Goal: Check status: Check status

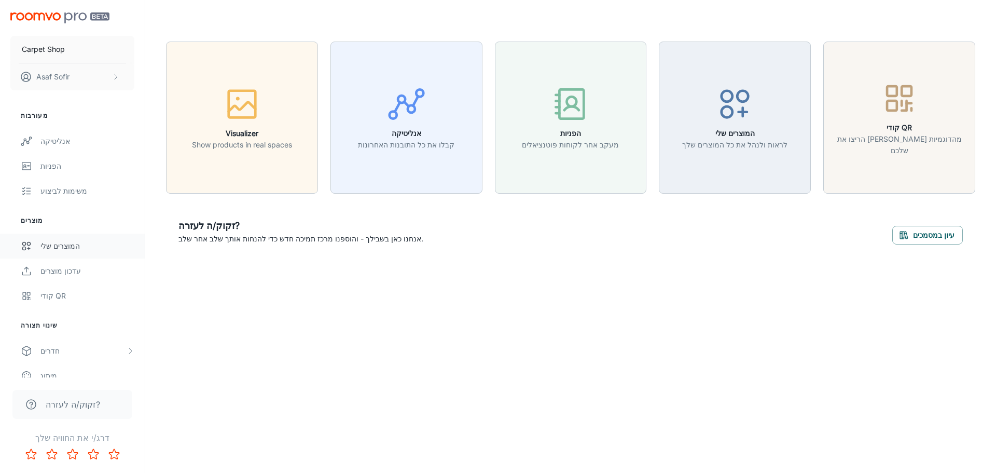
click at [59, 246] on div "המוצרים שלי" at bounding box center [87, 245] width 94 height 11
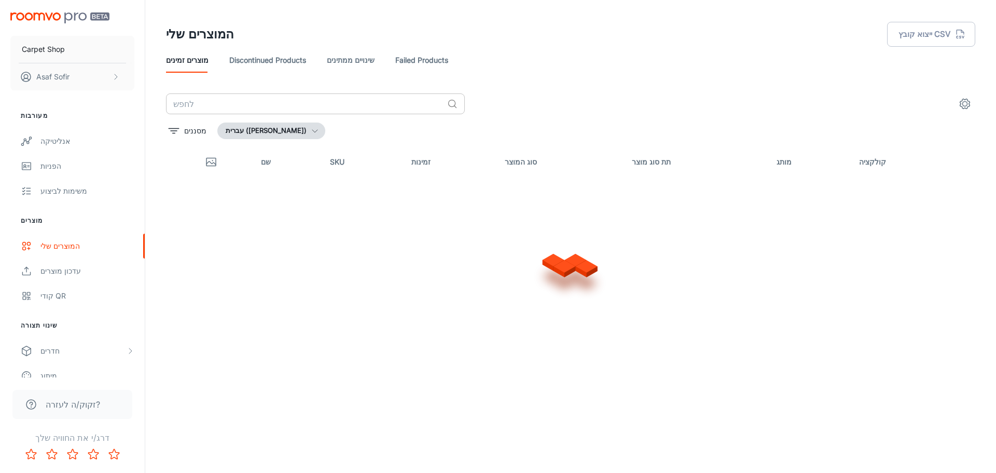
click at [296, 108] on input "text" at bounding box center [304, 103] width 277 height 21
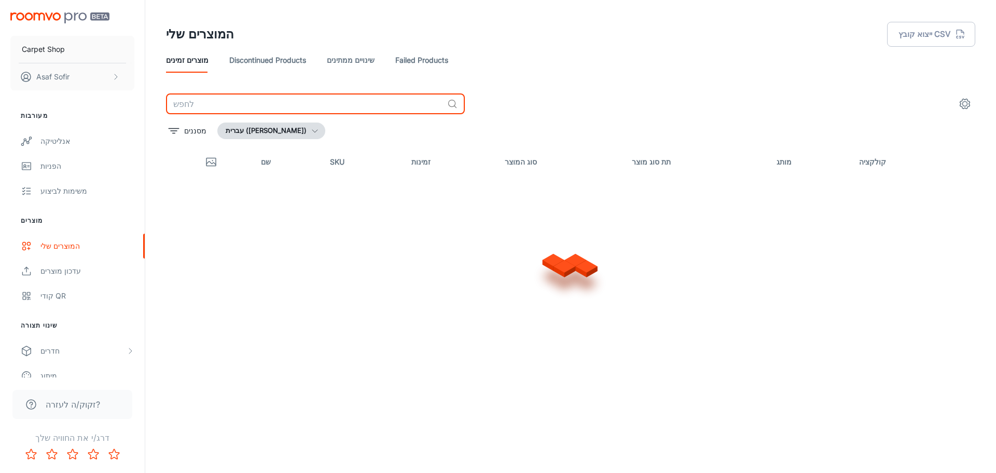
paste input "42200090-80150"
type input "42200090-80150"
click at [266, 57] on link "Discontinued Products" at bounding box center [267, 60] width 77 height 25
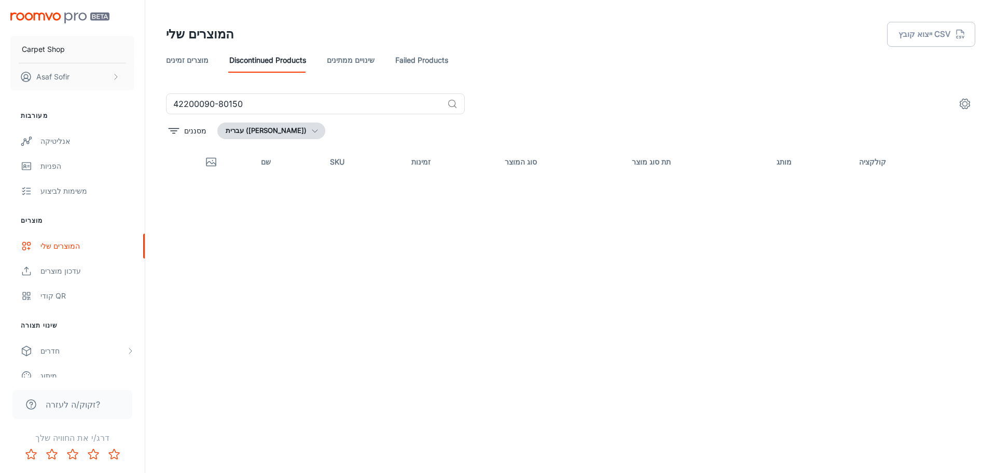
click at [343, 63] on link "שינויים ממתינים" at bounding box center [351, 60] width 48 height 25
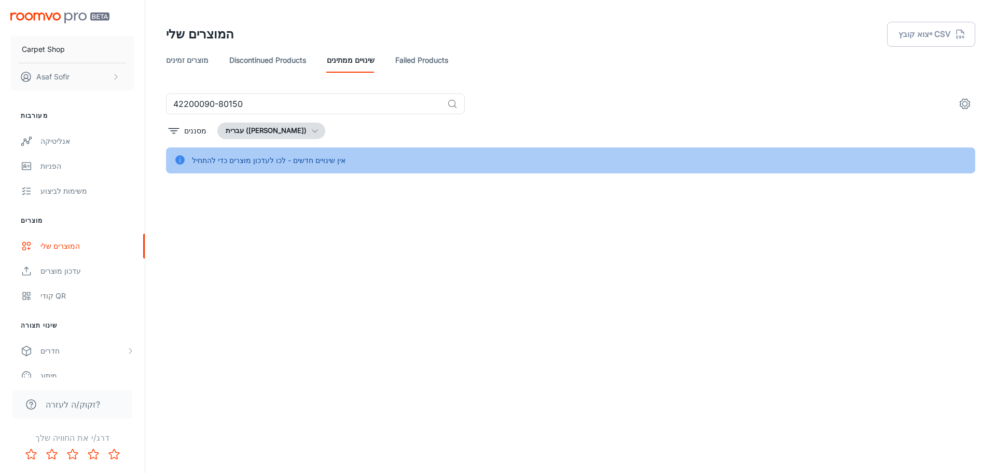
click at [417, 59] on link "Failed Products" at bounding box center [421, 60] width 53 height 25
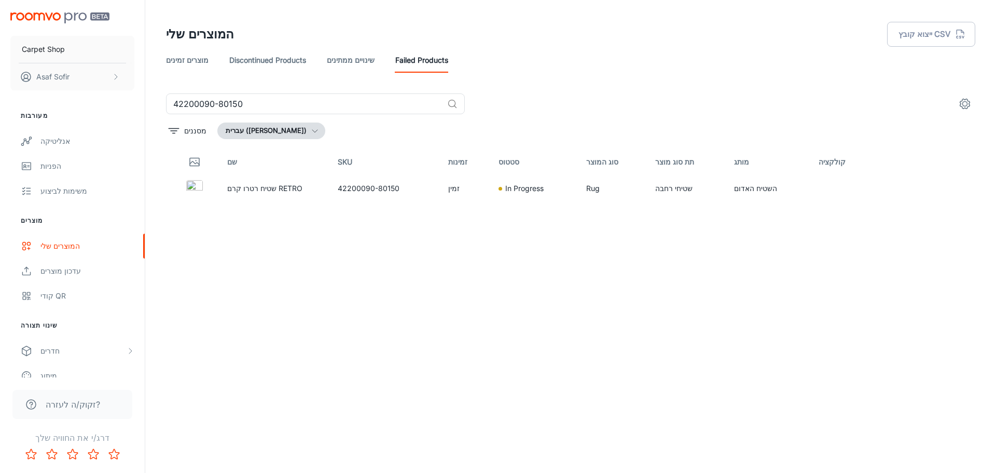
click at [359, 62] on link "שינויים ממתינים" at bounding box center [351, 60] width 48 height 25
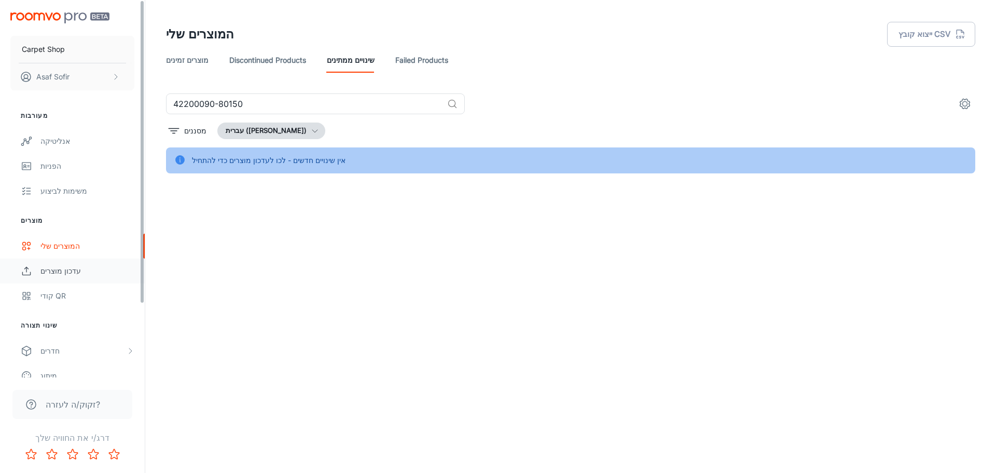
click at [45, 273] on div "עדכון מוצרים" at bounding box center [87, 270] width 94 height 11
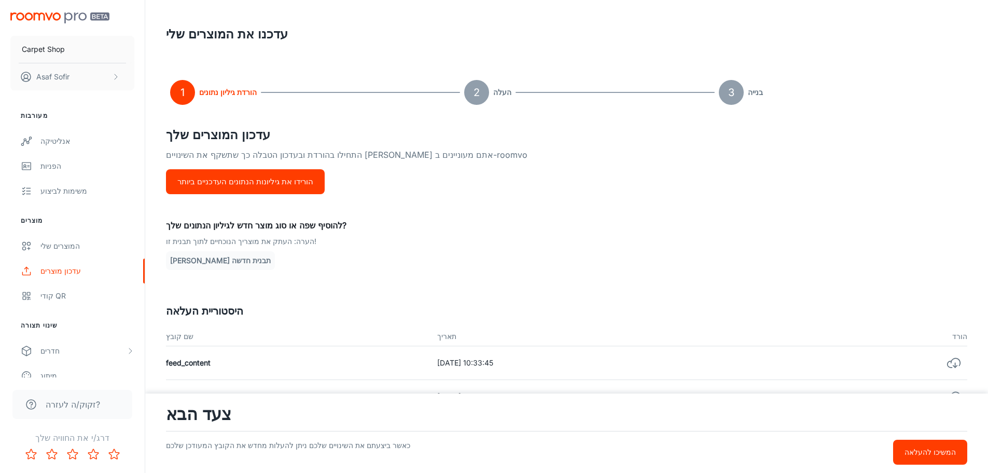
click at [282, 188] on button "הורידו את גיליונות הנתונים העדכניים ביותר" at bounding box center [245, 181] width 159 height 25
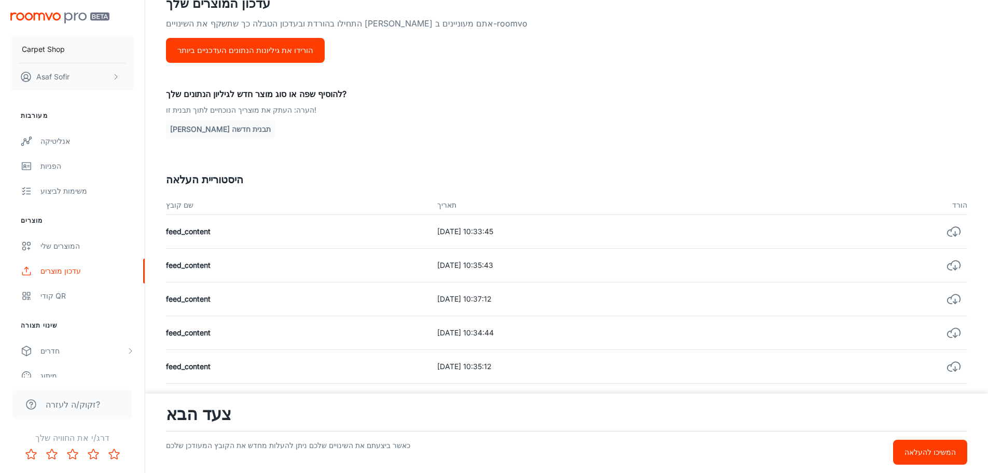
scroll to position [52, 0]
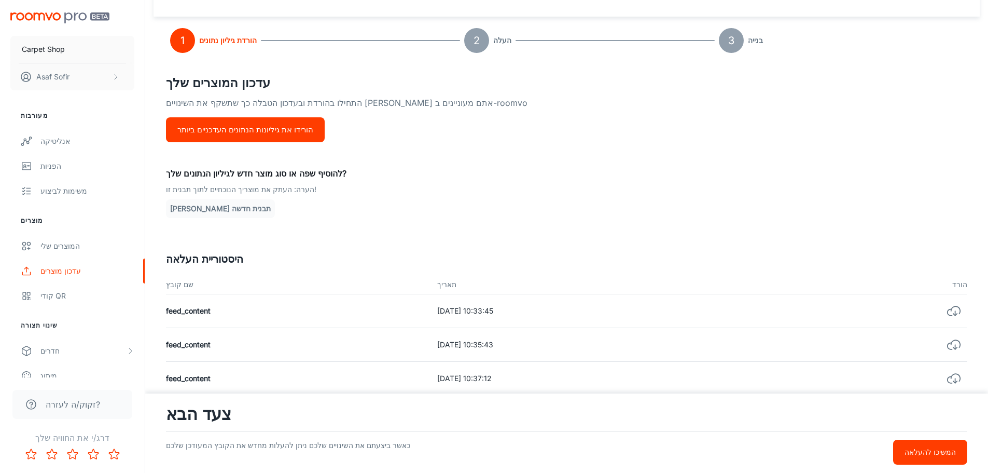
click at [952, 307] on icon "button" at bounding box center [954, 311] width 15 height 15
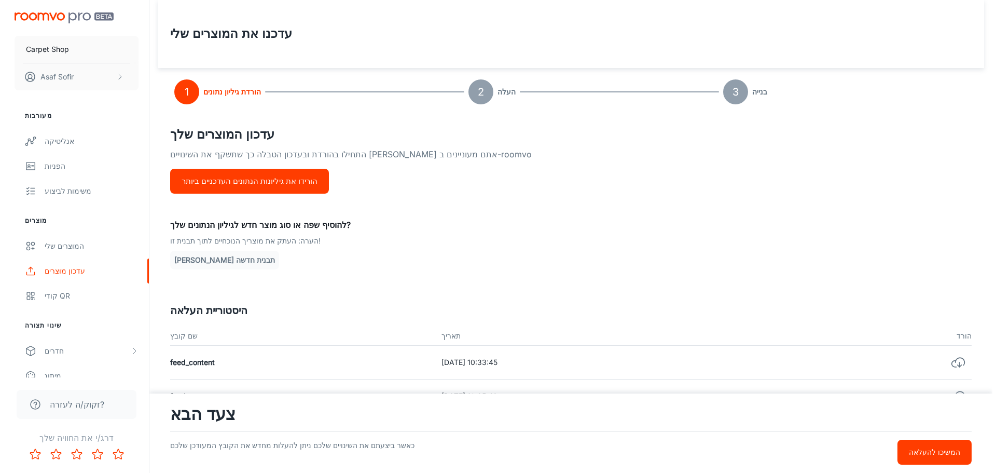
scroll to position [0, 0]
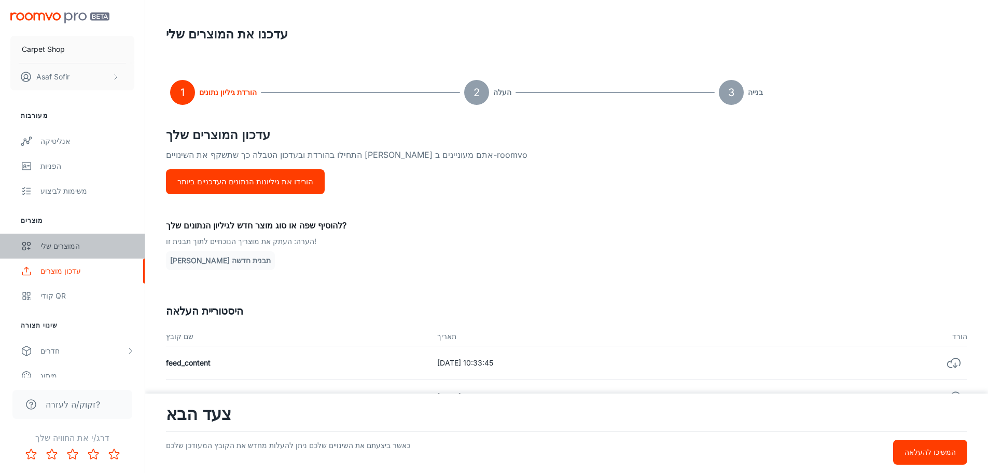
click at [53, 251] on div "המוצרים שלי" at bounding box center [87, 245] width 94 height 11
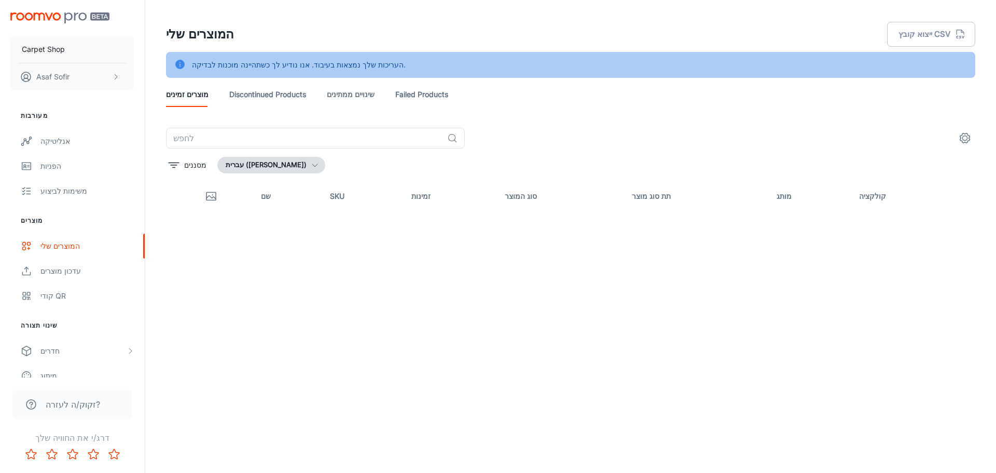
click at [401, 157] on div "מסננים עברית ([GEOGRAPHIC_DATA])" at bounding box center [570, 165] width 809 height 17
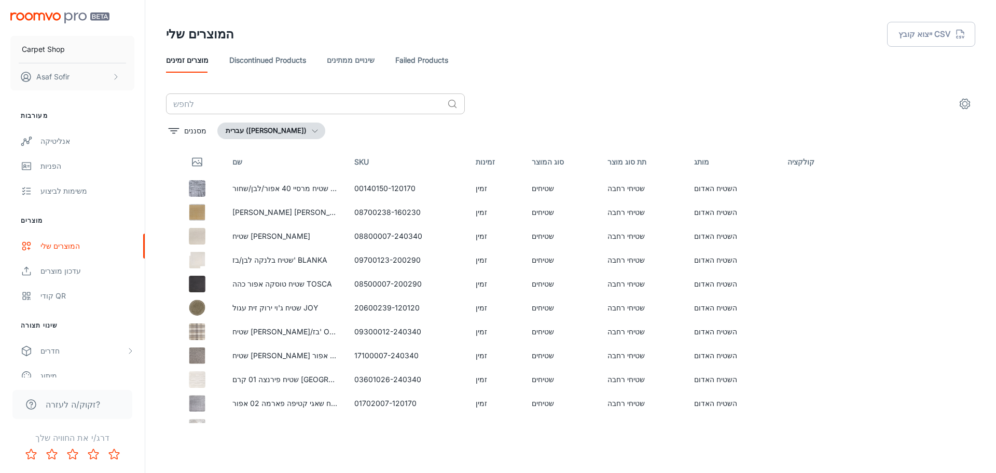
click at [361, 107] on input "text" at bounding box center [304, 103] width 277 height 21
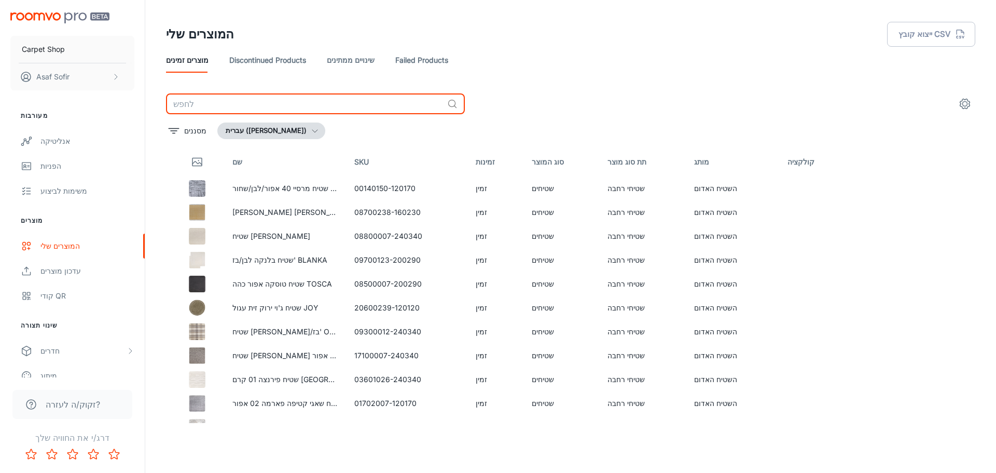
click at [261, 61] on link "Discontinued Products" at bounding box center [267, 60] width 77 height 25
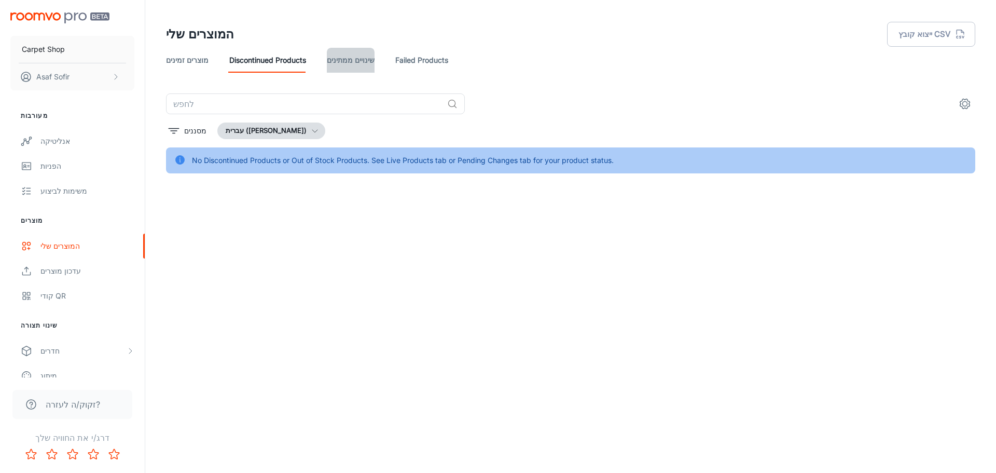
click at [359, 61] on link "שינויים ממתינים" at bounding box center [351, 60] width 48 height 25
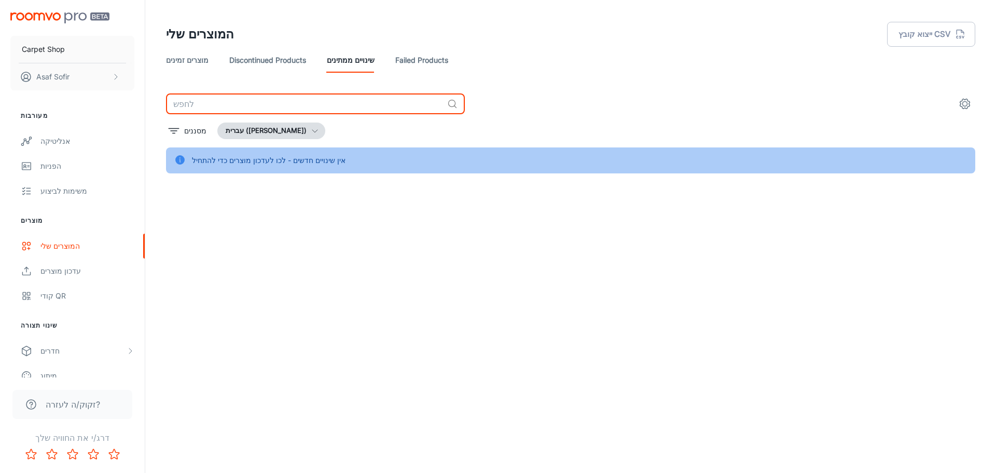
click at [282, 113] on input "text" at bounding box center [304, 103] width 277 height 21
paste input "42200090-80150"
type input "42200090-80150"
click at [425, 61] on link "Failed Products" at bounding box center [421, 60] width 53 height 25
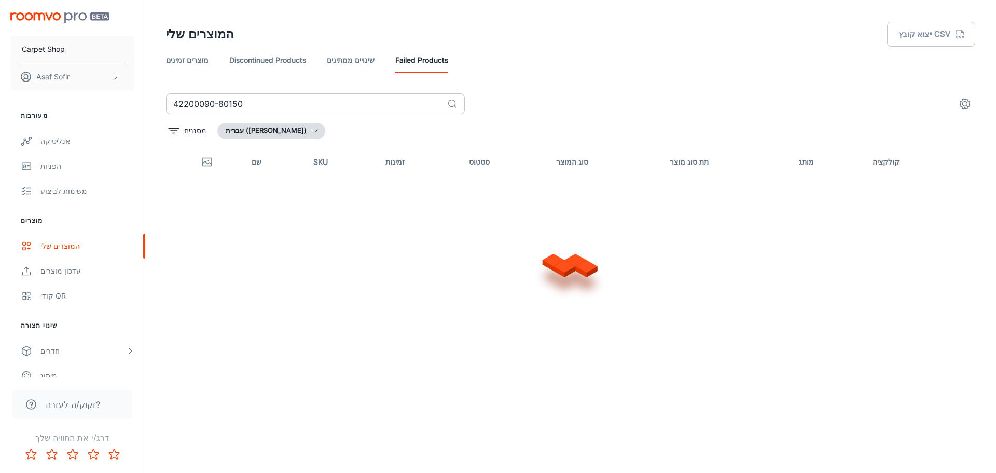
click at [283, 104] on input "42200090-80150" at bounding box center [304, 103] width 277 height 21
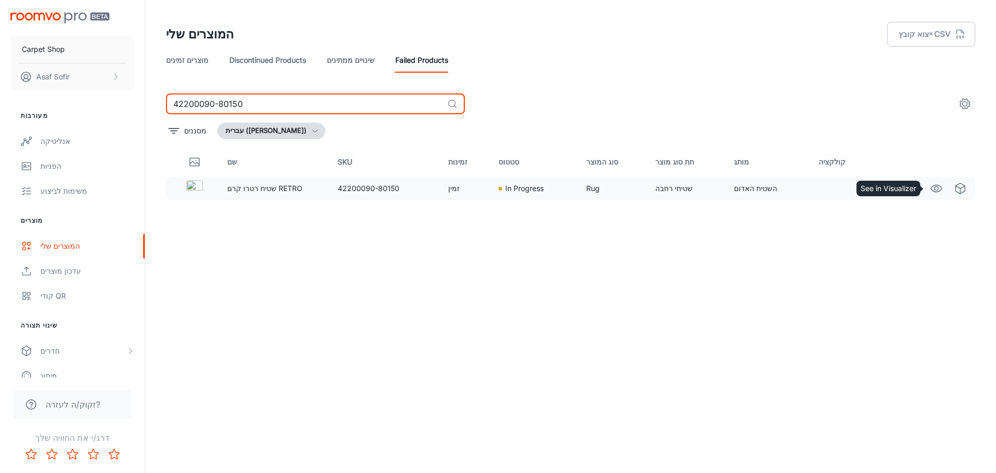
click at [934, 189] on circle "See in Visualizer" at bounding box center [936, 188] width 4 height 4
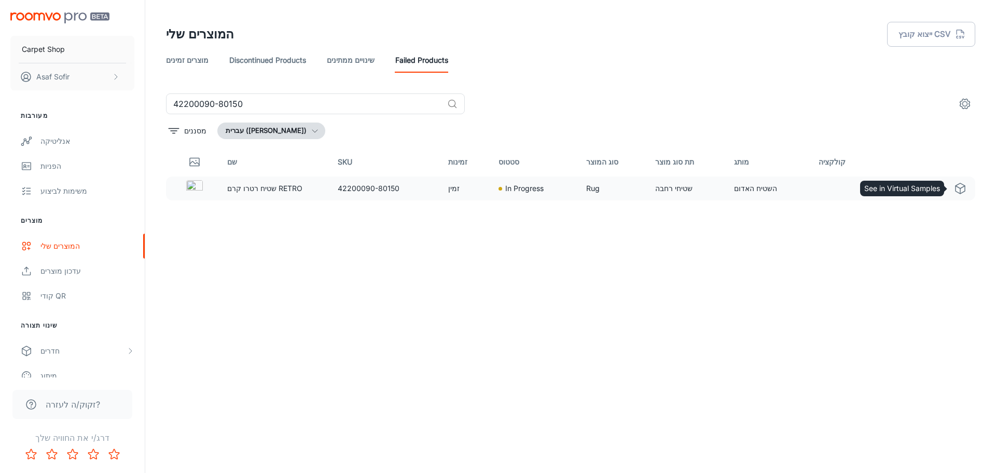
click at [965, 189] on icon "See in Virtual Samples" at bounding box center [960, 188] width 9 height 10
click at [189, 61] on link "מוצרים זמינים" at bounding box center [187, 60] width 43 height 25
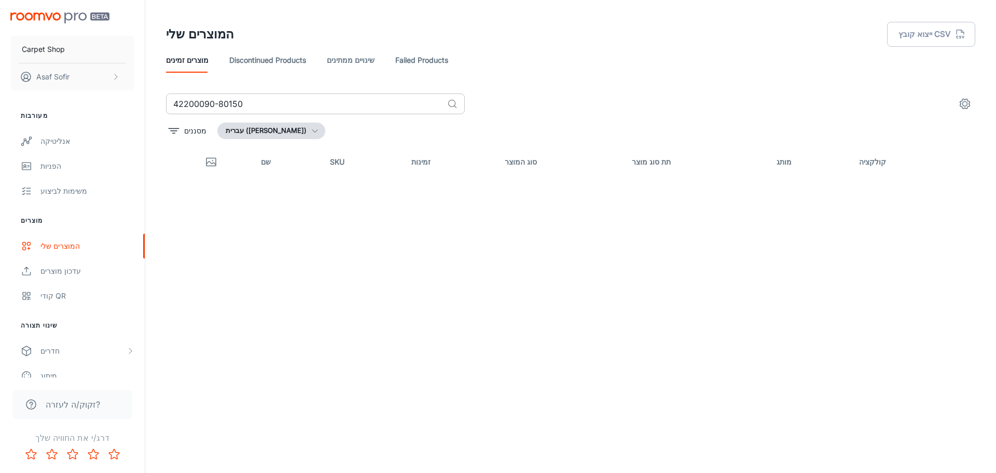
click at [258, 99] on input "42200090-80150" at bounding box center [304, 103] width 277 height 21
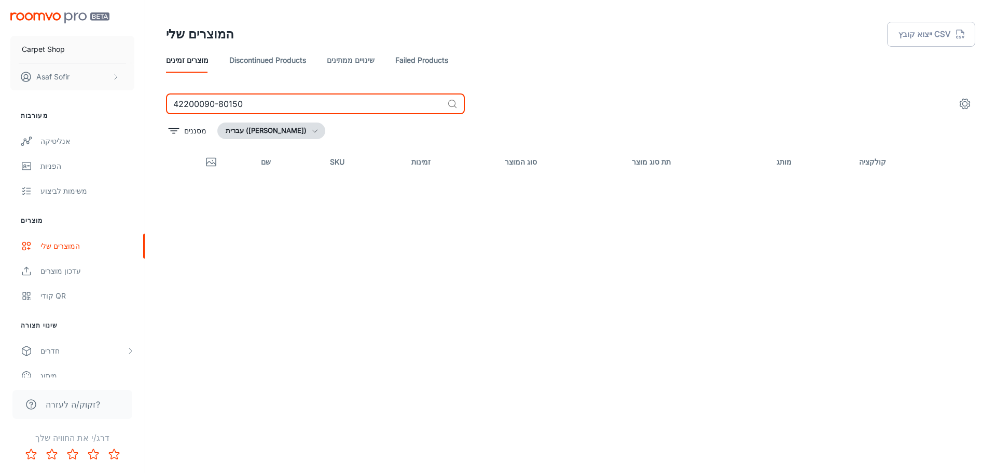
click at [258, 99] on input "42200090-80150" at bounding box center [304, 103] width 277 height 21
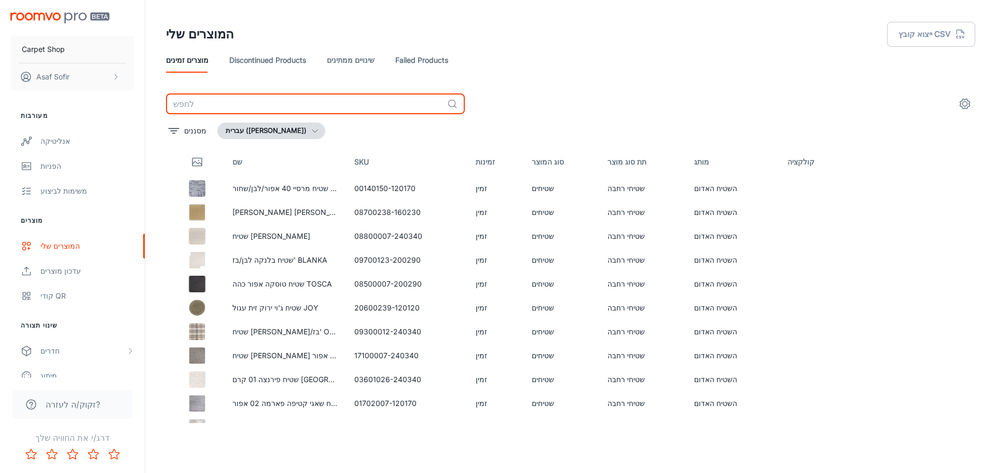
scroll to position [467, 0]
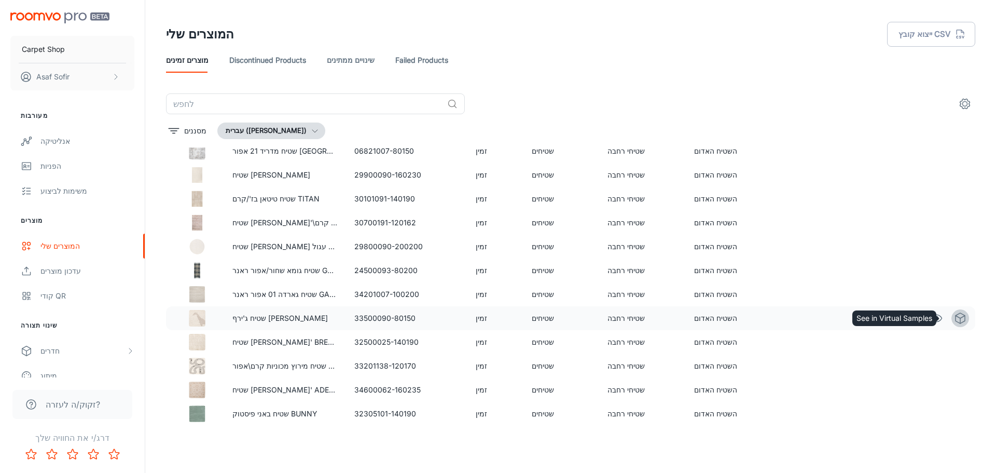
click at [954, 318] on icon "See in Virtual Samples" at bounding box center [960, 318] width 12 height 12
click at [424, 59] on link "Failed Products" at bounding box center [421, 60] width 53 height 25
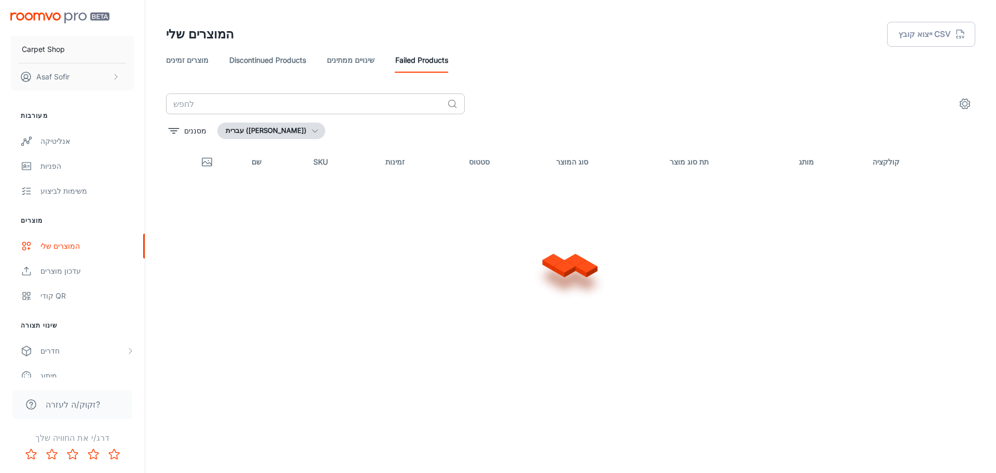
click at [274, 107] on input "text" at bounding box center [304, 103] width 277 height 21
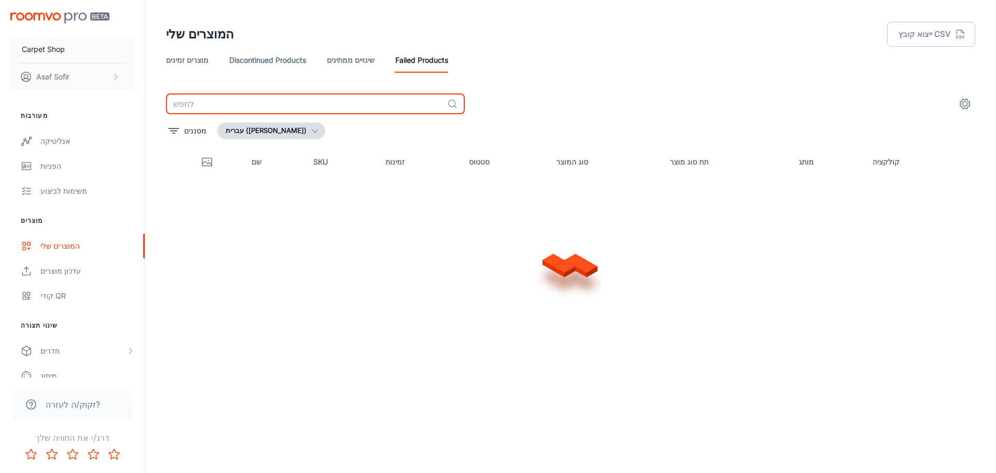
paste input "42200090-80150"
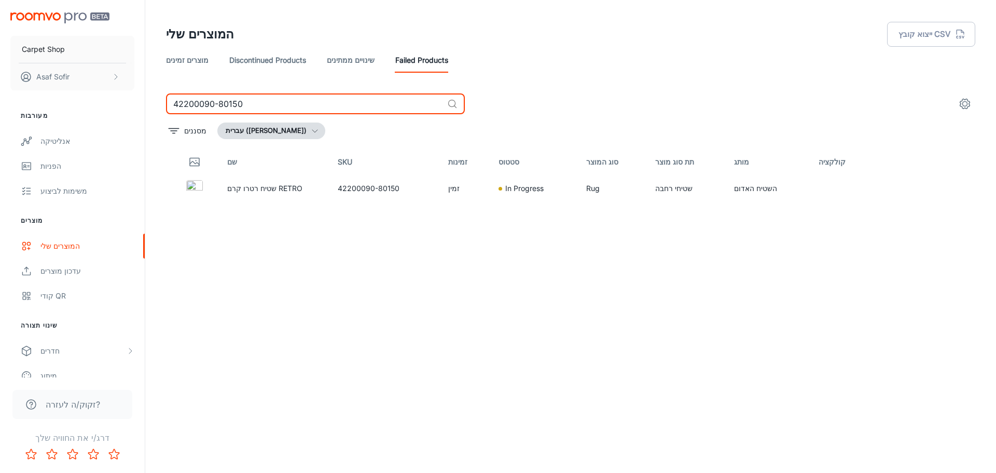
type input "42200090-80150"
click at [288, 100] on input "42200090-80150" at bounding box center [304, 103] width 277 height 21
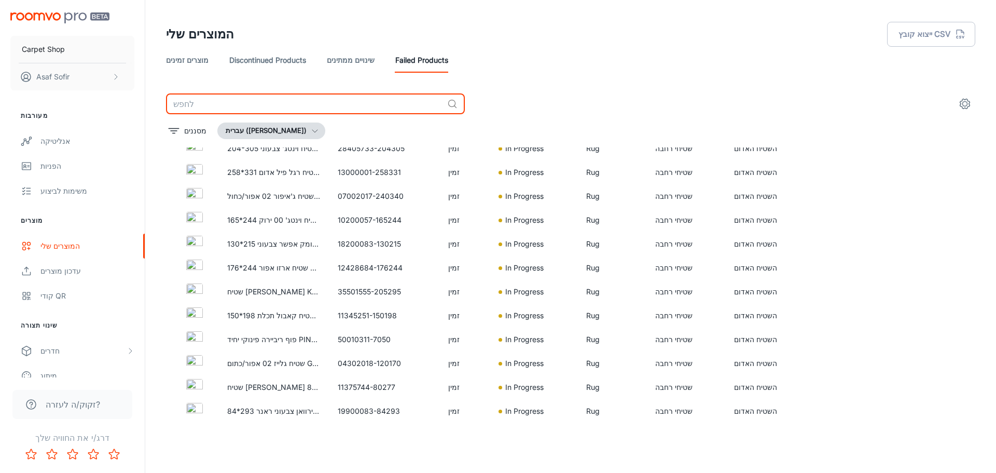
scroll to position [2981, 0]
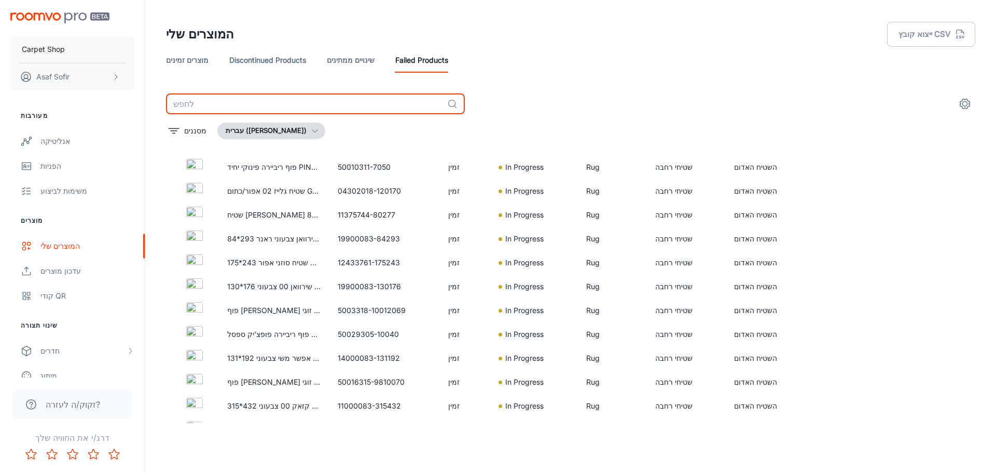
click at [183, 58] on link "מוצרים זמינים" at bounding box center [187, 60] width 43 height 25
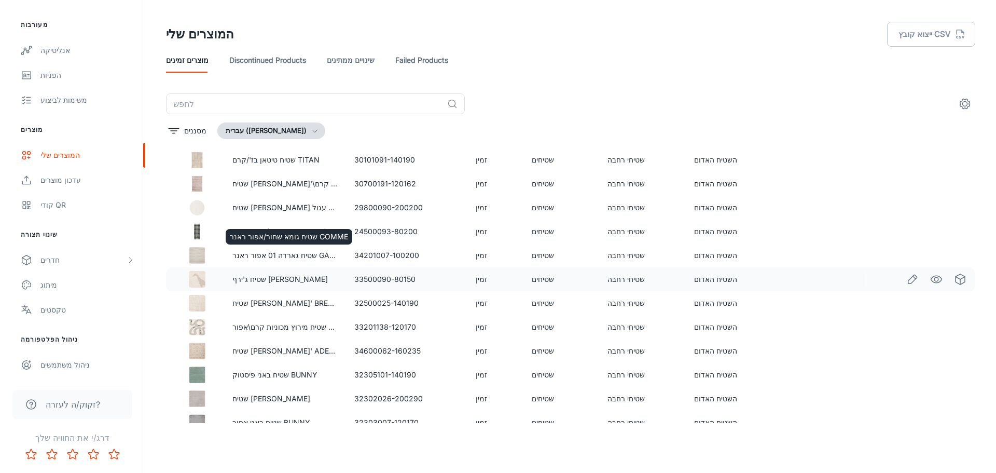
scroll to position [517, 0]
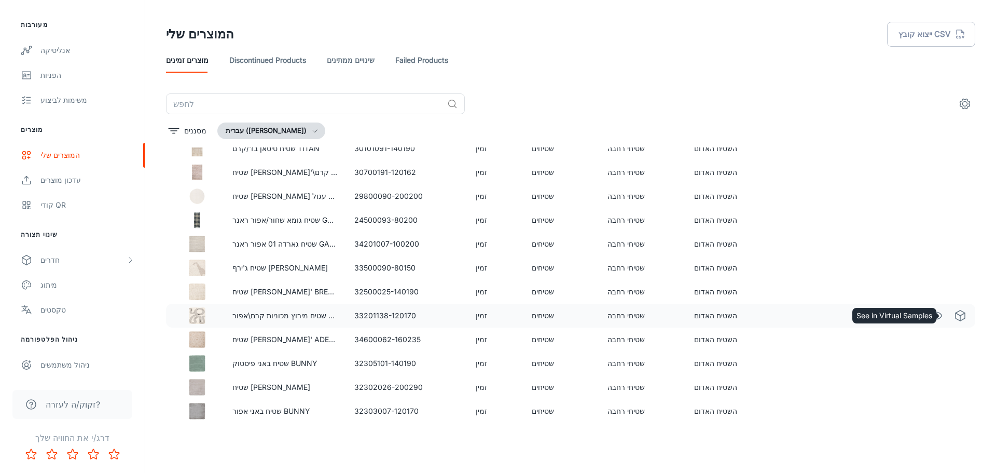
click at [954, 313] on icon "See in Virtual Samples" at bounding box center [960, 315] width 12 height 12
